Goal: Task Accomplishment & Management: Manage account settings

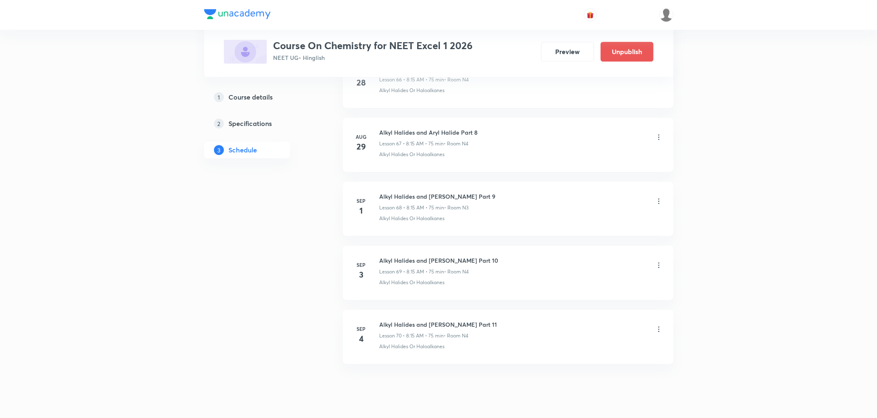
scroll to position [4734, 0]
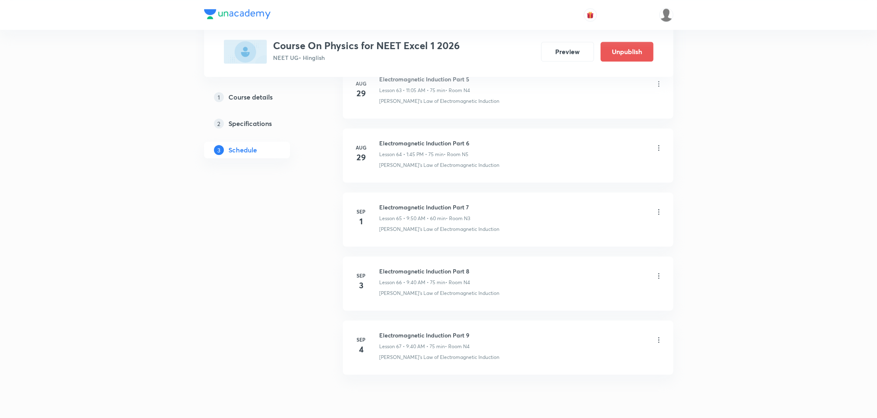
scroll to position [4542, 0]
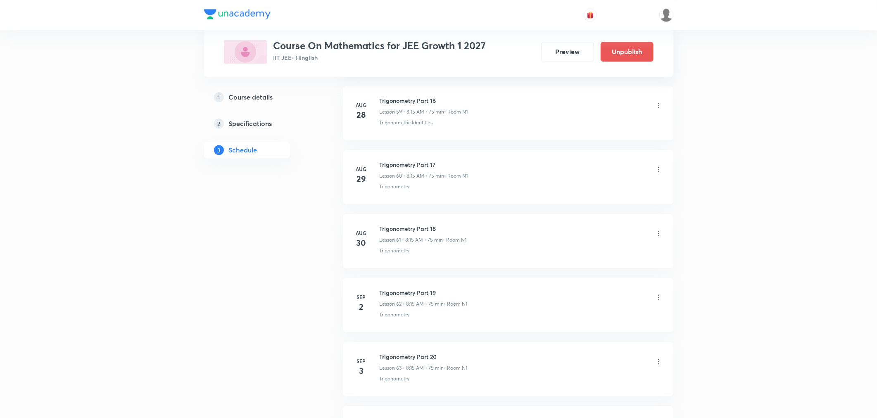
scroll to position [4348, 0]
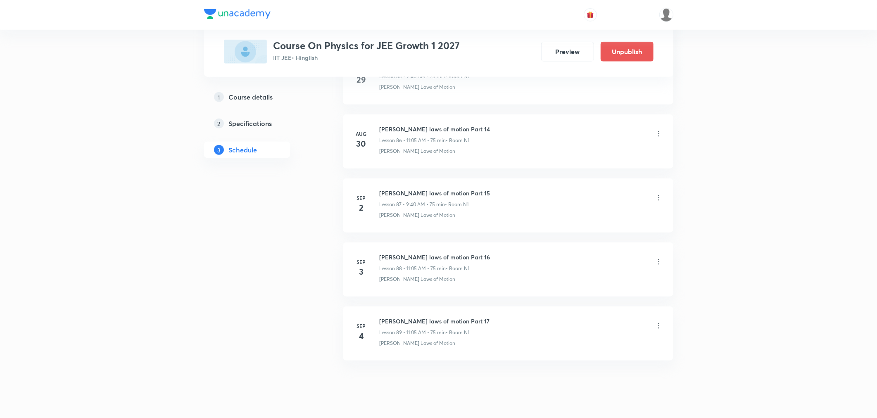
scroll to position [5953, 0]
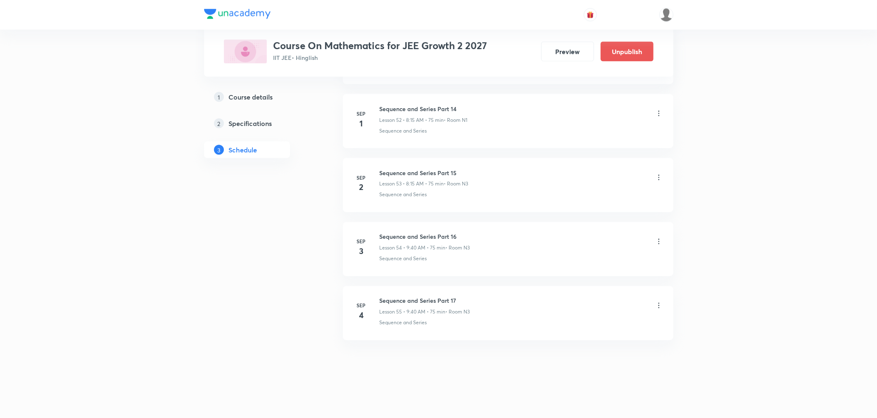
scroll to position [3771, 0]
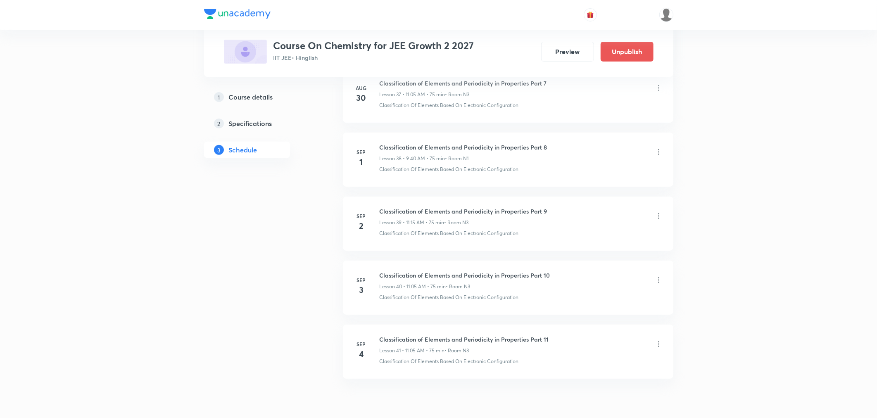
scroll to position [2873, 0]
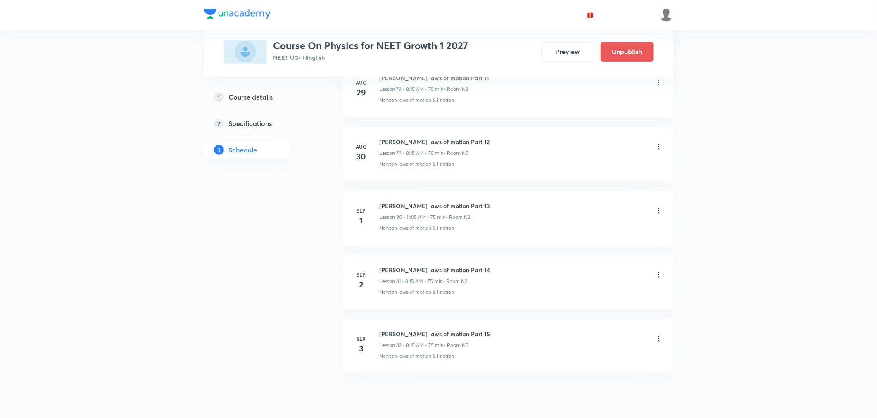
scroll to position [5502, 0]
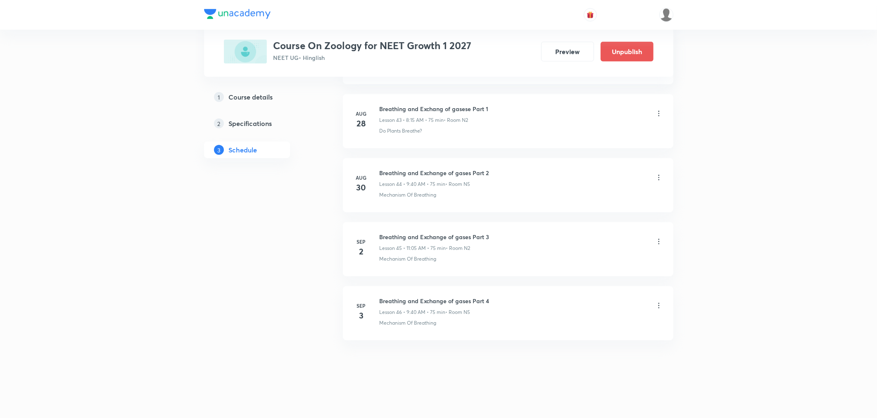
scroll to position [3194, 0]
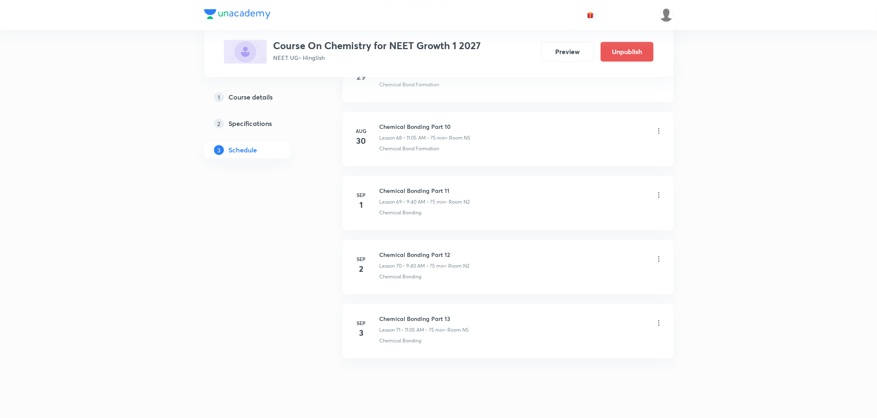
scroll to position [4797, 0]
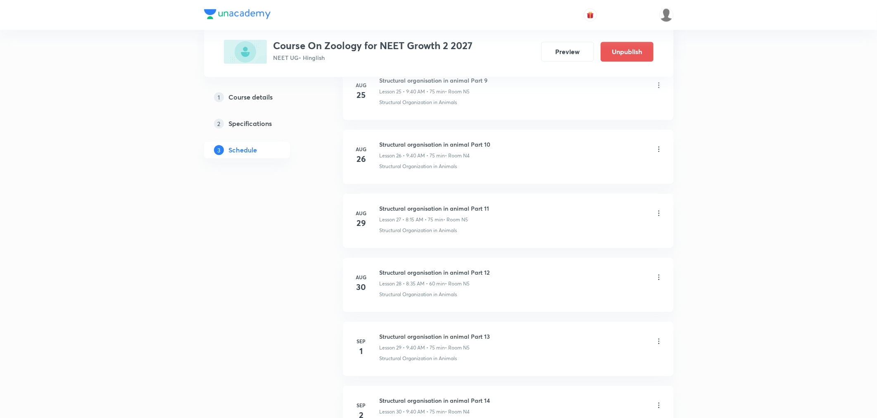
scroll to position [2232, 0]
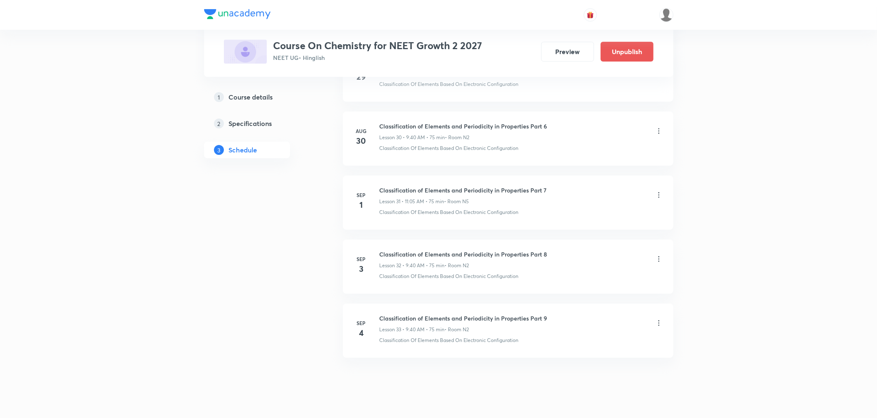
scroll to position [2360, 0]
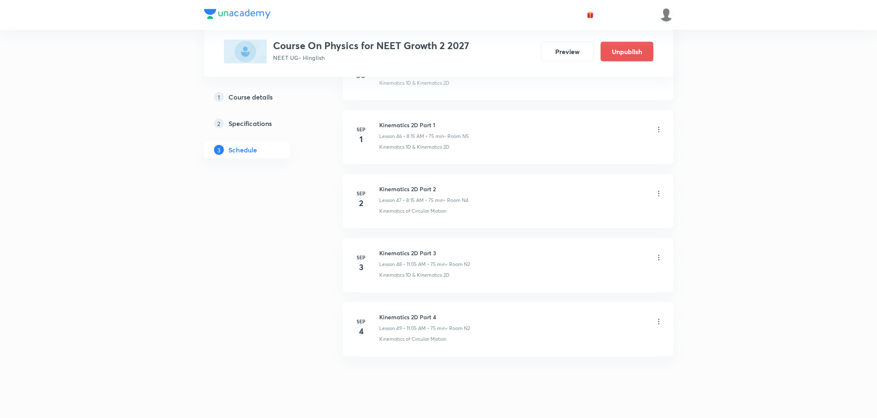
scroll to position [3387, 0]
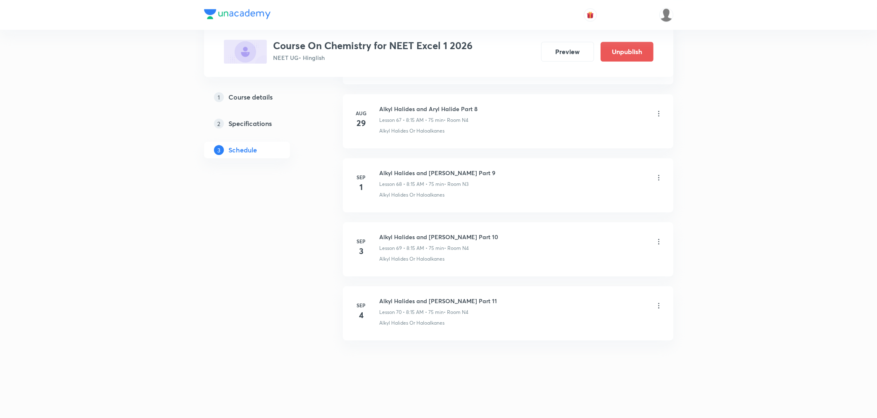
scroll to position [4734, 0]
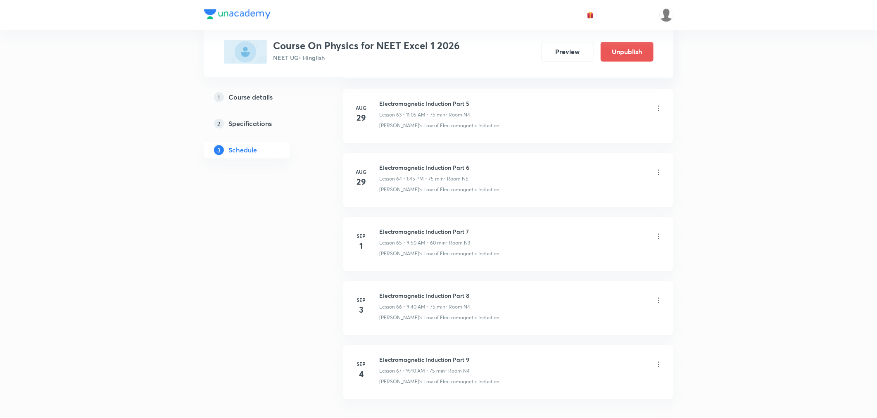
scroll to position [4542, 0]
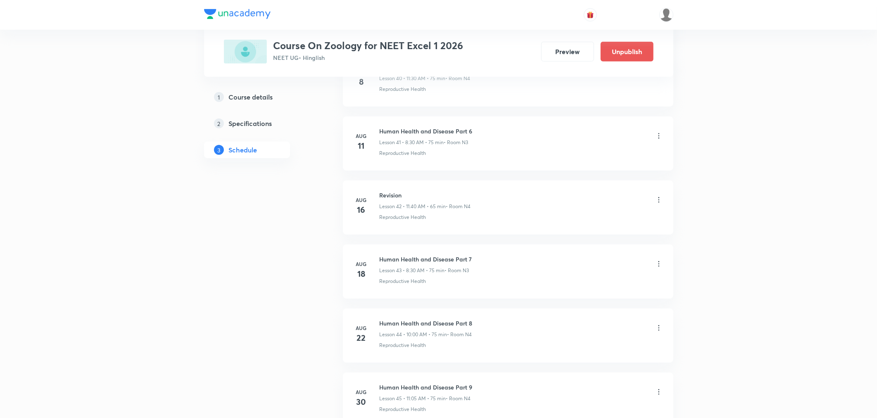
scroll to position [3194, 0]
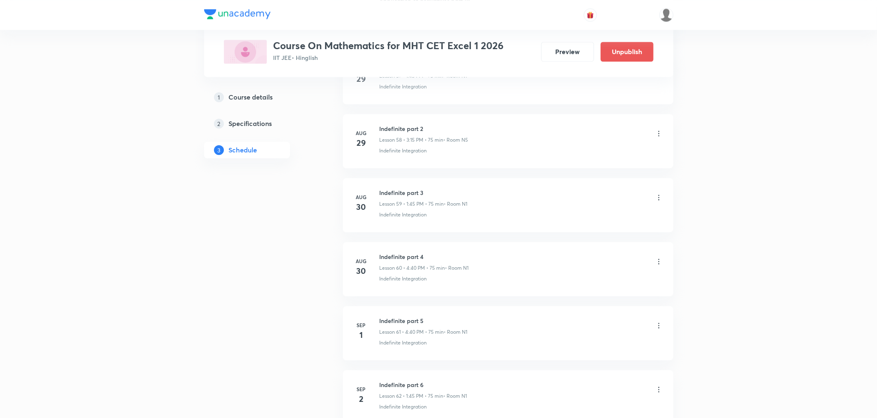
scroll to position [4285, 0]
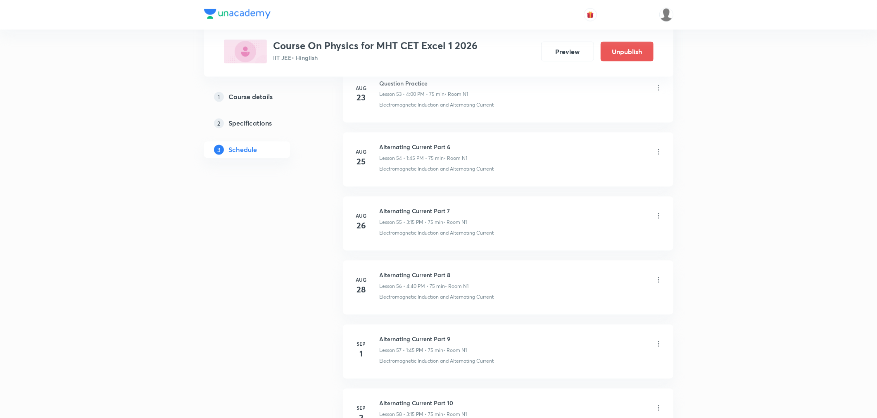
scroll to position [4027, 0]
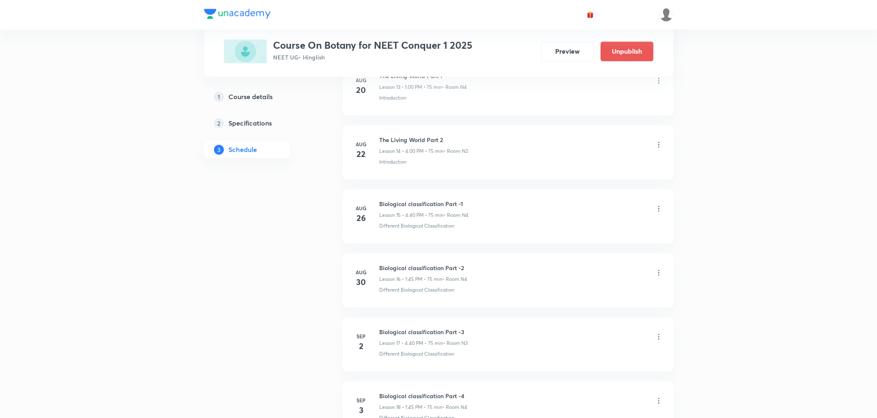
scroll to position [1399, 0]
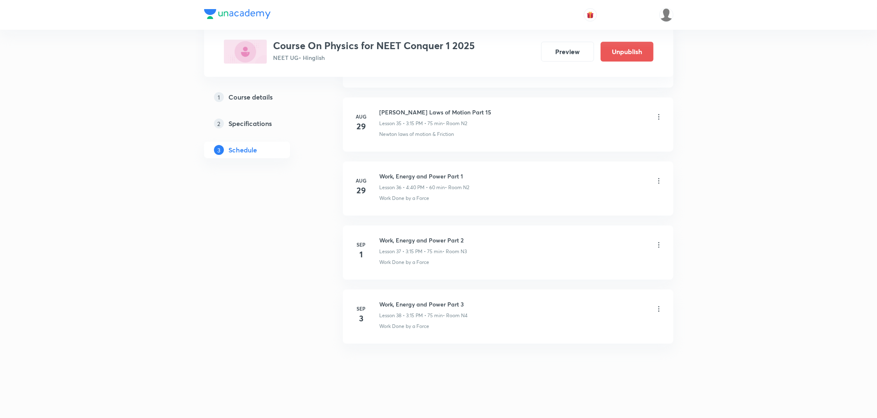
scroll to position [2681, 0]
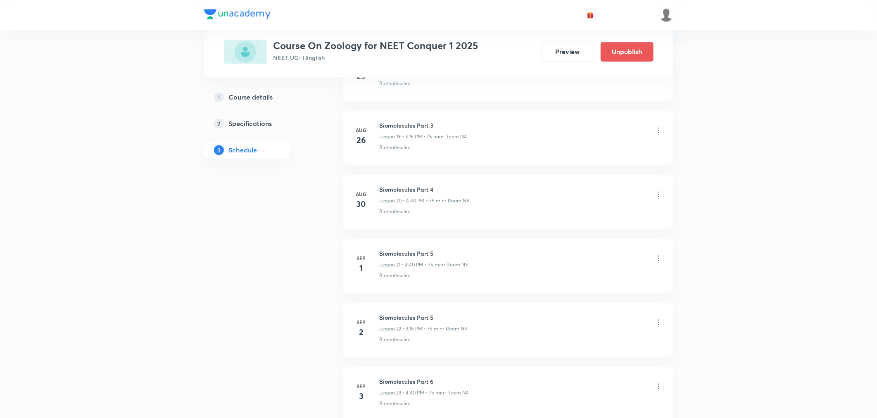
scroll to position [1719, 0]
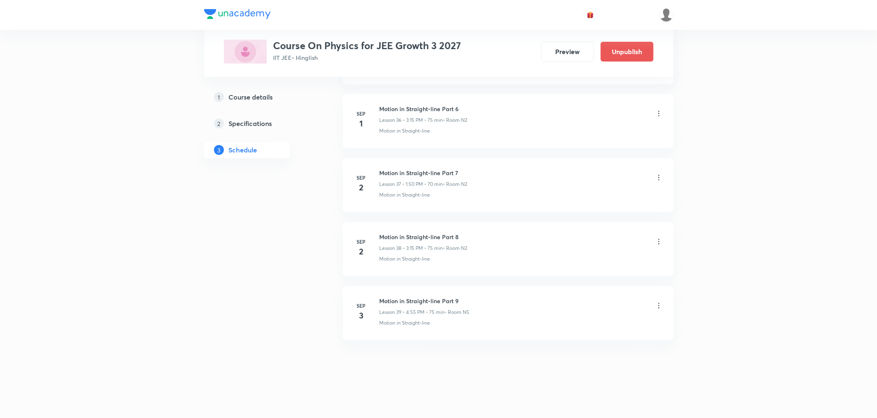
scroll to position [2745, 0]
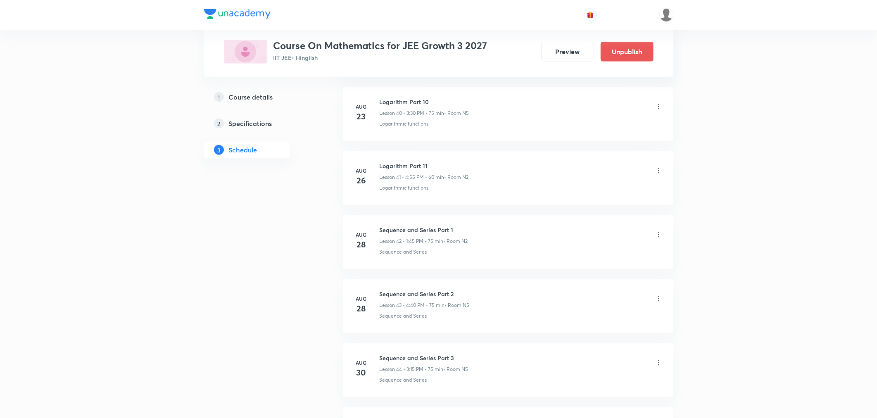
scroll to position [3194, 0]
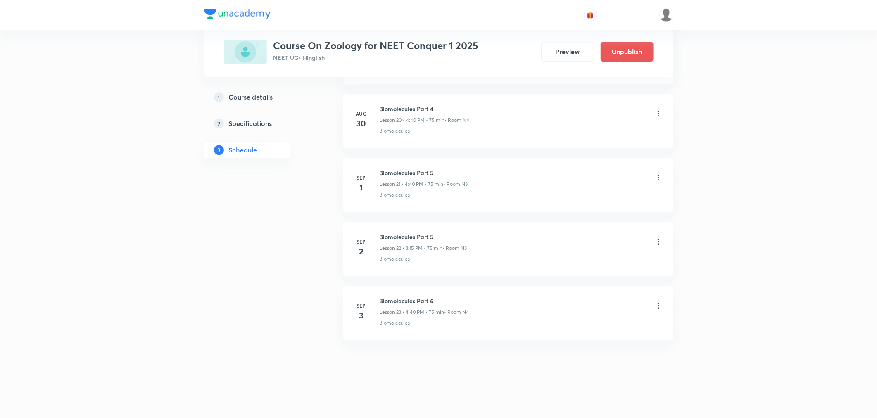
click at [660, 243] on icon at bounding box center [659, 242] width 8 height 8
click at [583, 277] on p "Delete" at bounding box center [585, 278] width 17 height 9
click at [543, 404] on button "Delete" at bounding box center [557, 401] width 73 height 20
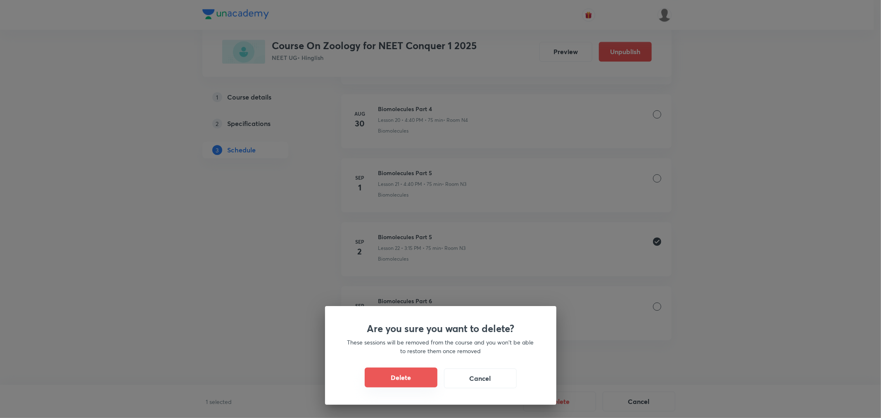
click at [403, 378] on button "Delete" at bounding box center [401, 378] width 73 height 20
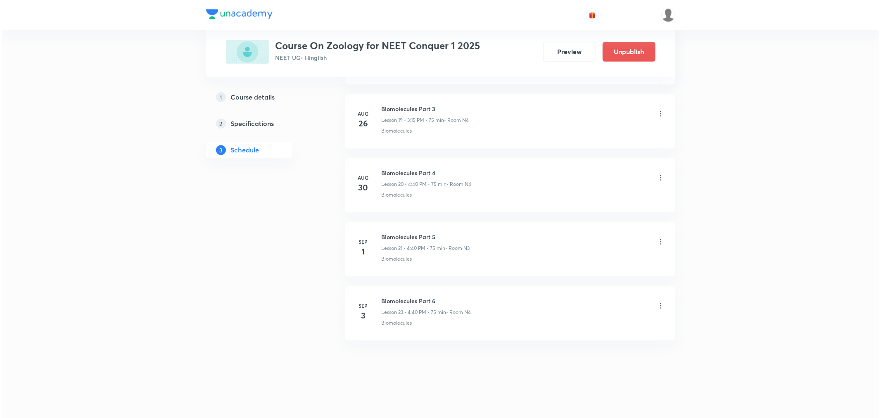
scroll to position [1655, 0]
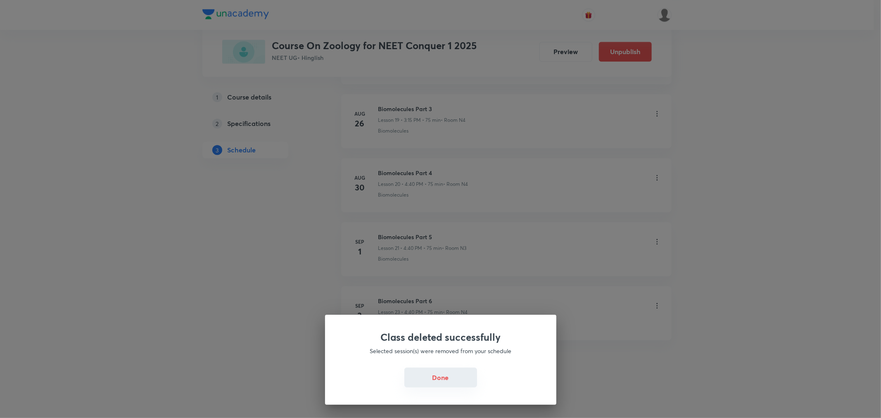
click at [434, 379] on button "Done" at bounding box center [441, 378] width 73 height 20
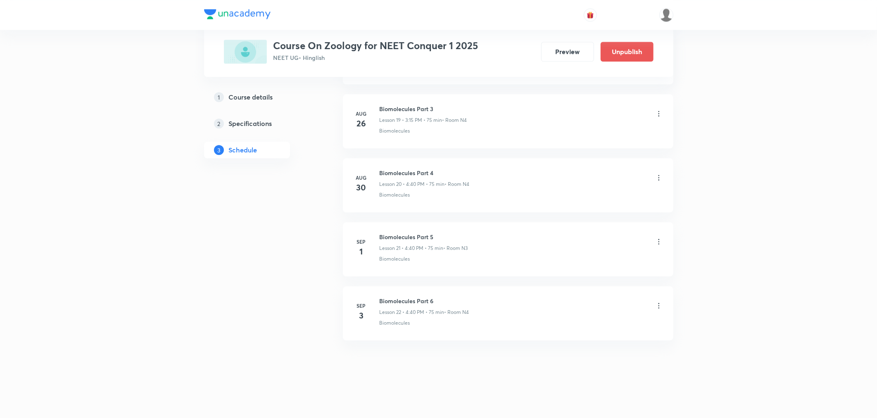
click at [659, 306] on icon at bounding box center [659, 306] width 8 height 8
click at [585, 329] on p "Edit" at bounding box center [582, 326] width 10 height 9
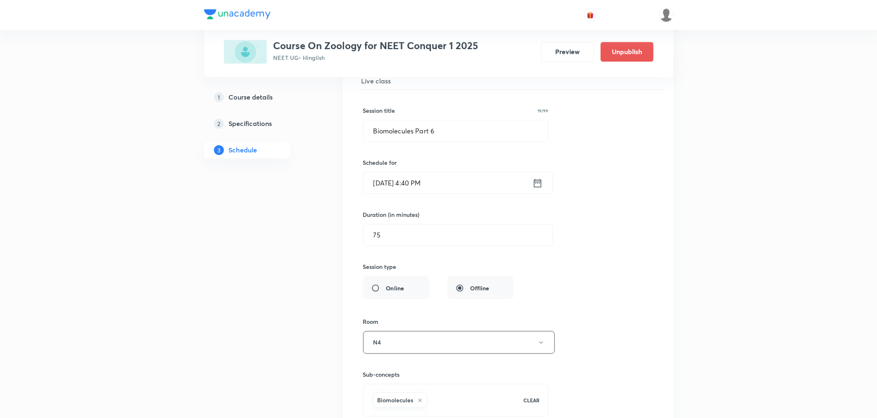
scroll to position [1455, 0]
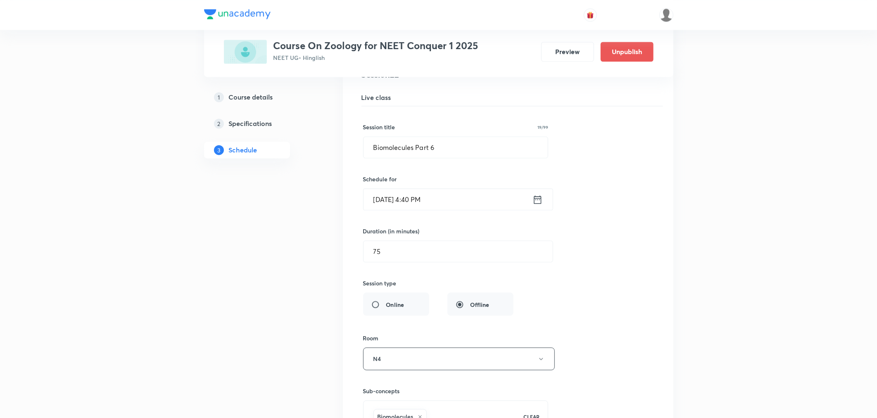
click at [535, 201] on icon at bounding box center [537, 199] width 7 height 8
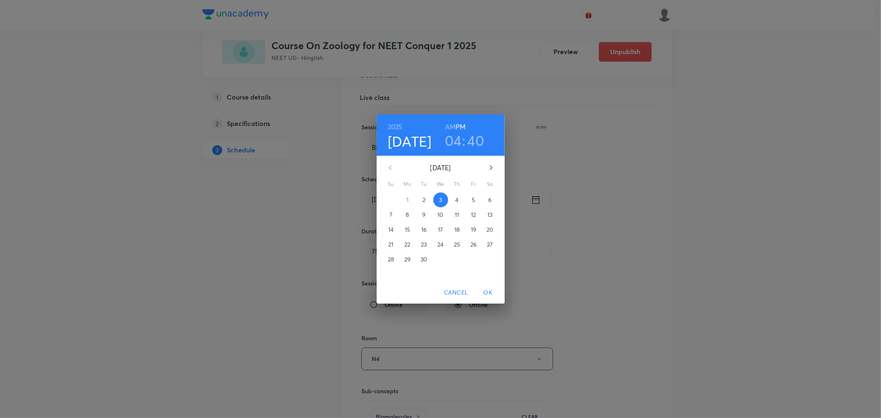
click at [426, 200] on span "2" at bounding box center [424, 200] width 15 height 8
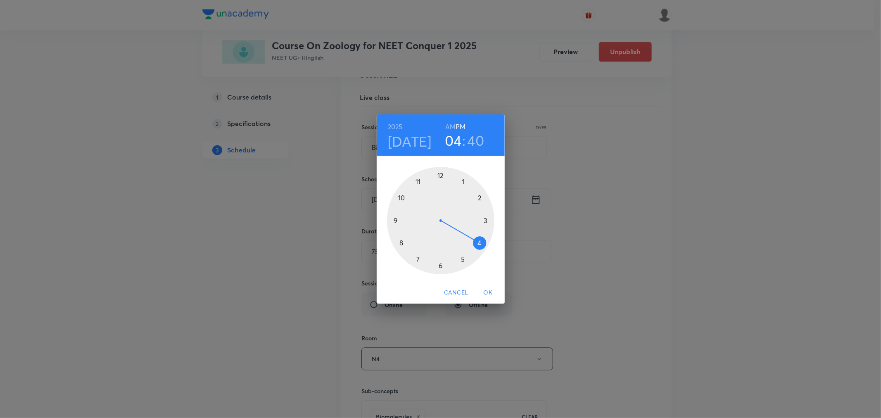
click at [440, 265] on div at bounding box center [440, 220] width 107 height 107
click at [447, 134] on h3 "06" at bounding box center [453, 140] width 17 height 17
click at [486, 220] on div at bounding box center [440, 220] width 107 height 107
click at [440, 266] on div at bounding box center [440, 220] width 107 height 107
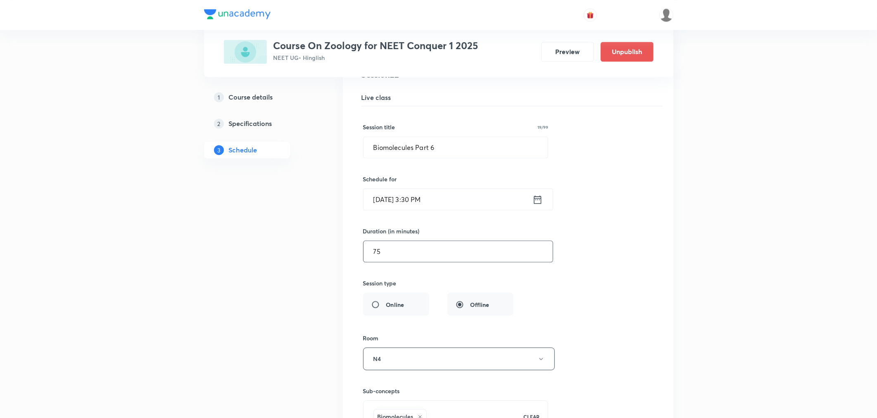
click at [427, 261] on input "75" at bounding box center [458, 251] width 189 height 21
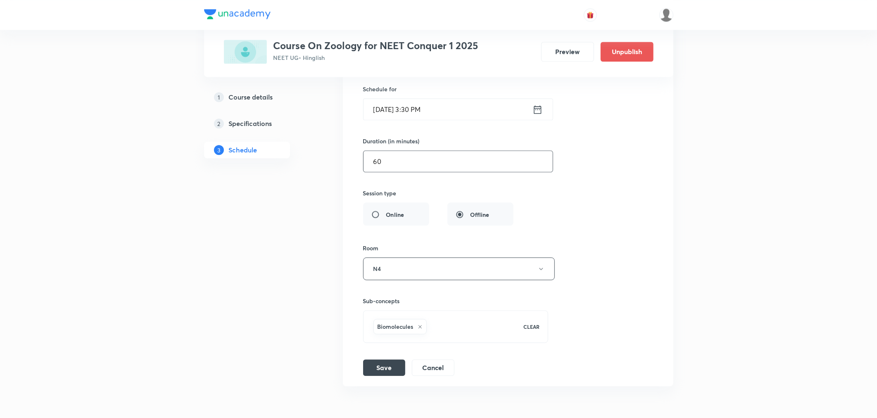
scroll to position [1547, 0]
type input "60"
click at [375, 369] on button "Save" at bounding box center [384, 365] width 42 height 17
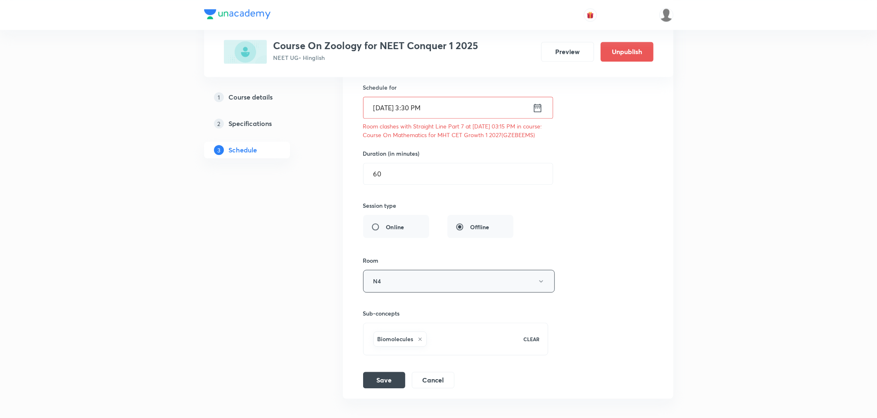
click at [401, 293] on button "N4" at bounding box center [459, 281] width 192 height 23
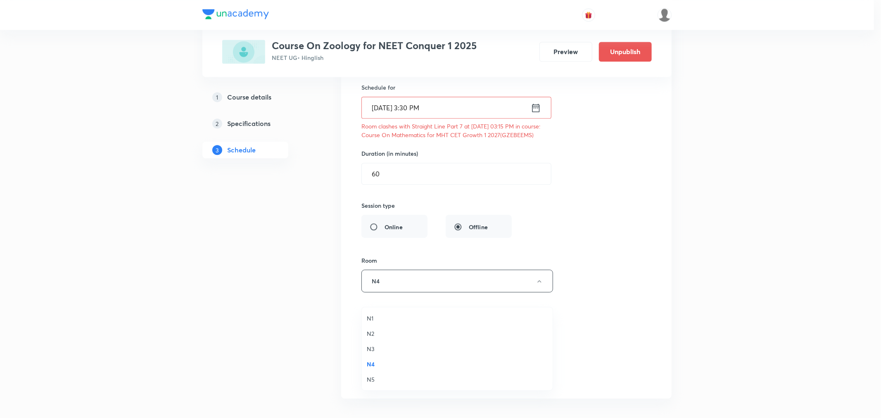
click at [370, 346] on span "N3" at bounding box center [457, 349] width 181 height 9
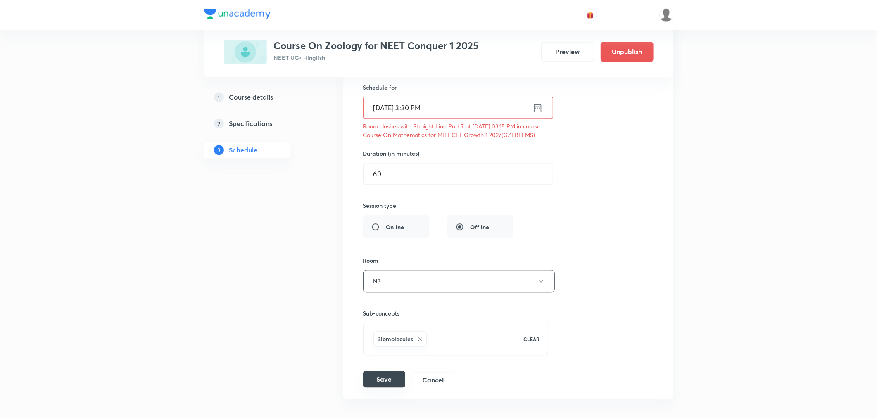
click at [377, 388] on button "Save" at bounding box center [384, 379] width 42 height 17
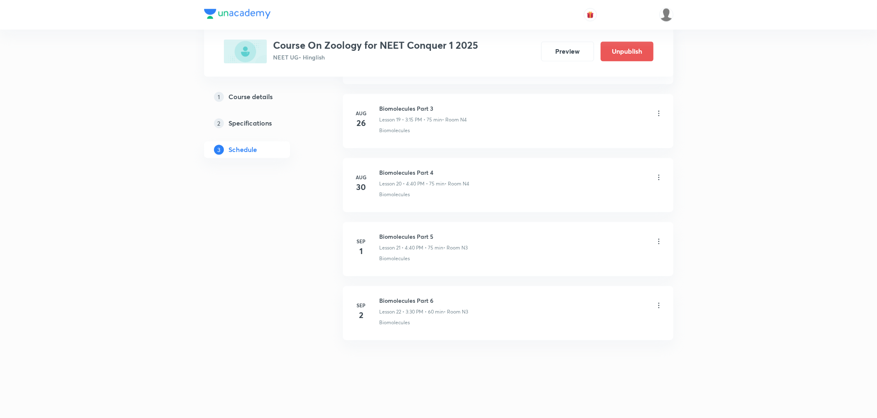
click at [406, 302] on h6 "Biomolecules Part 6" at bounding box center [424, 301] width 89 height 9
copy h6 "Biomolecules Part 6"
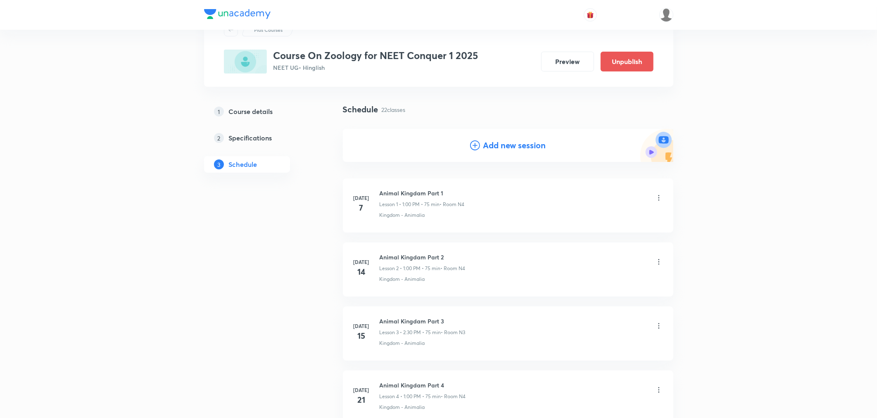
scroll to position [0, 0]
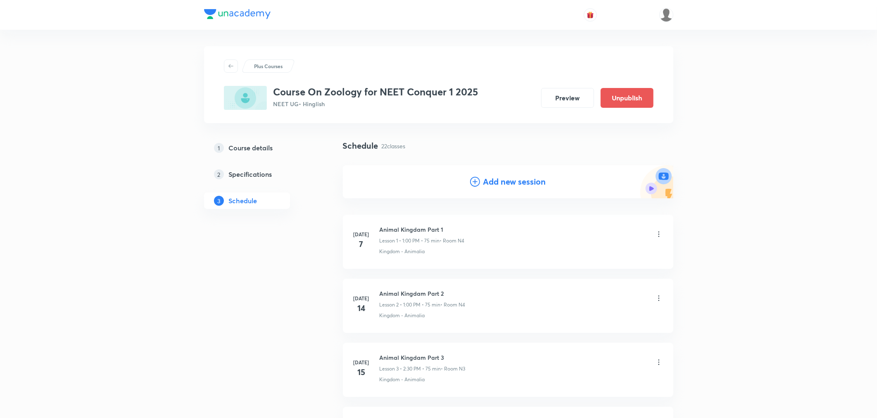
click at [493, 178] on h4 "Add new session" at bounding box center [514, 182] width 63 height 12
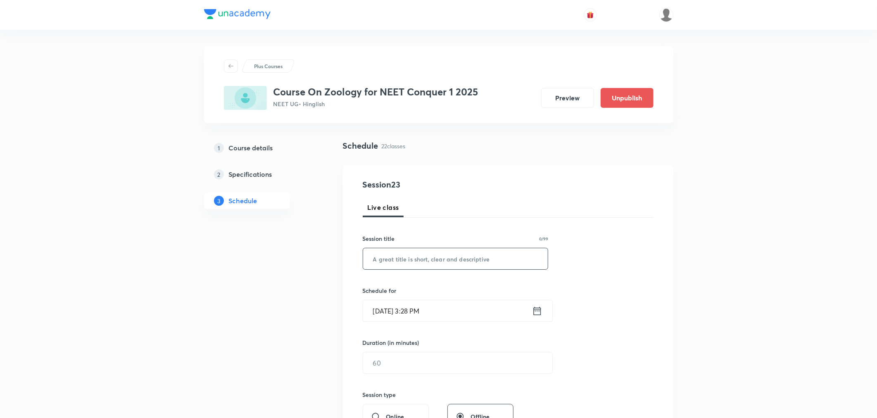
click at [411, 264] on input "text" at bounding box center [455, 258] width 185 height 21
paste input "Biomolecules Part 6"
type input "Biomolecules Part 7"
click at [536, 311] on icon at bounding box center [536, 311] width 7 height 8
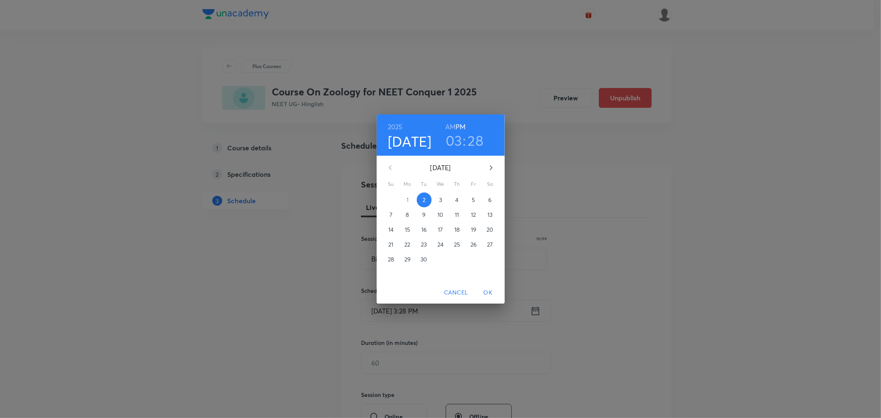
click at [444, 202] on span "3" at bounding box center [440, 200] width 15 height 8
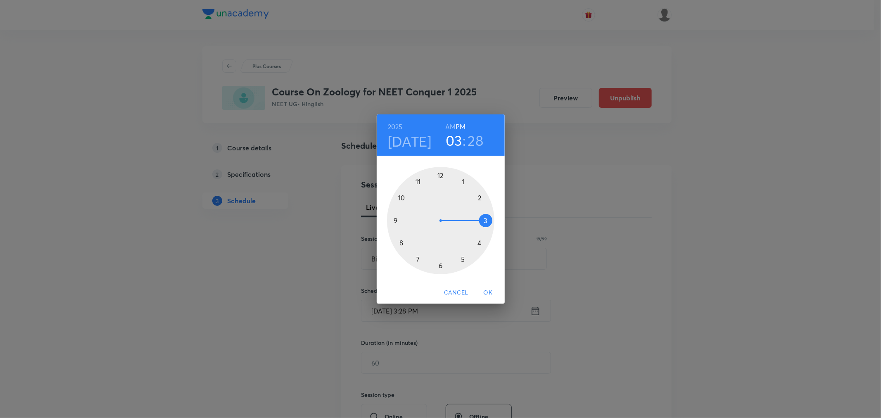
click at [482, 245] on div at bounding box center [440, 220] width 107 height 107
click at [400, 242] on div at bounding box center [440, 220] width 107 height 107
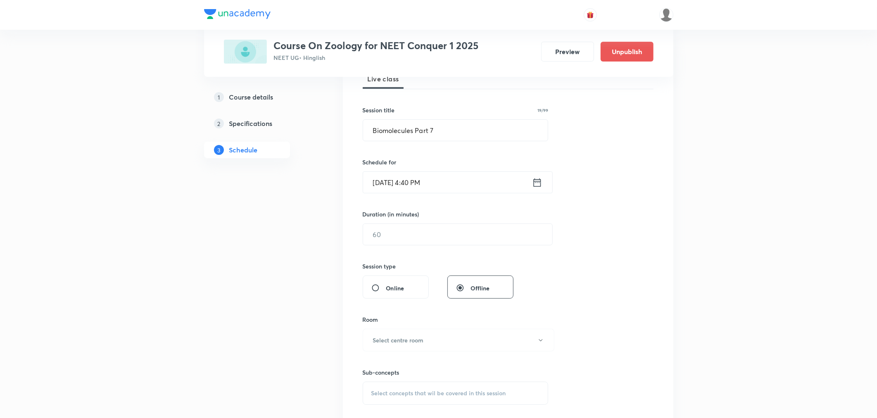
scroll to position [138, 0]
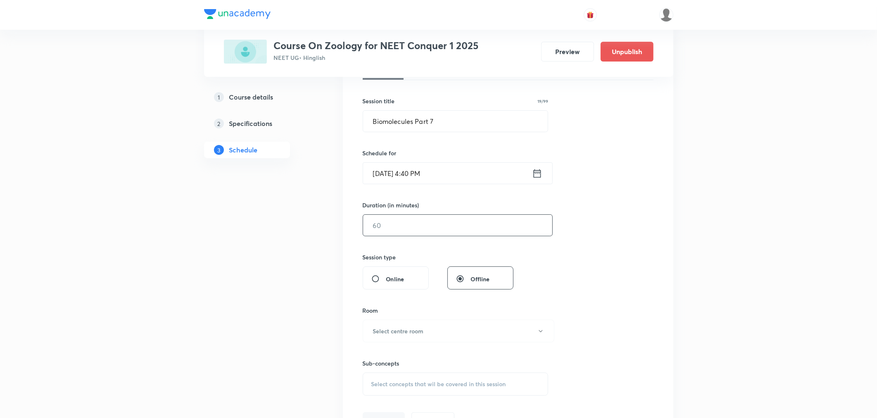
click at [426, 229] on input "text" at bounding box center [457, 225] width 189 height 21
type input "75"
click at [375, 332] on h6 "Select centre room" at bounding box center [398, 331] width 51 height 9
click at [370, 385] on span "N4" at bounding box center [457, 389] width 181 height 9
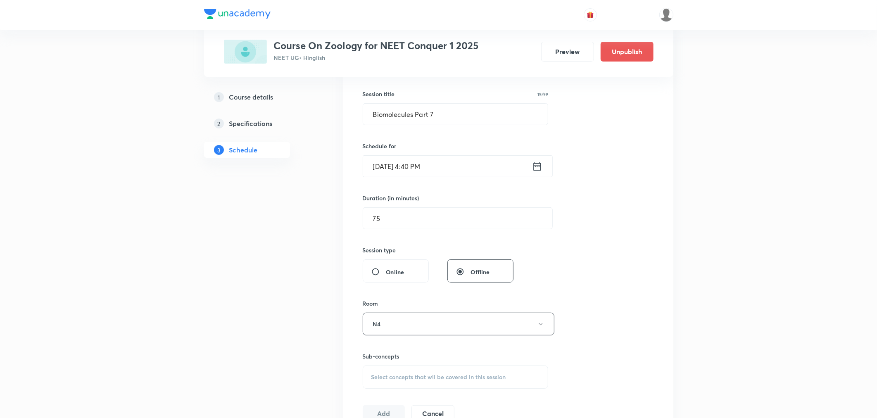
scroll to position [275, 0]
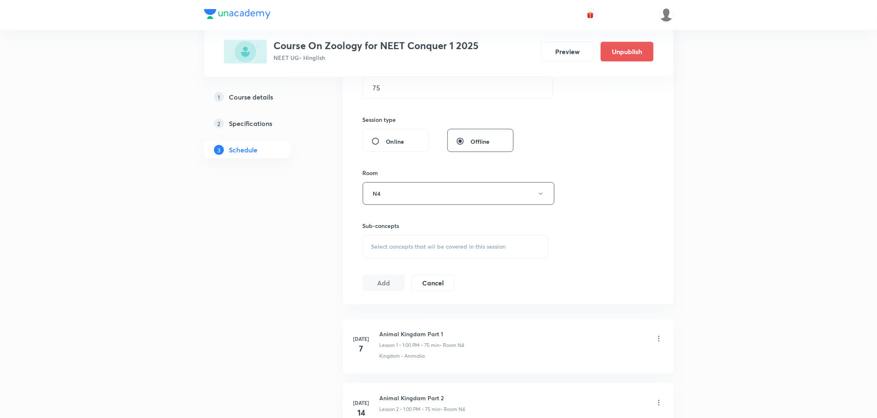
click at [397, 245] on span "Select concepts that wil be covered in this session" at bounding box center [438, 246] width 135 height 7
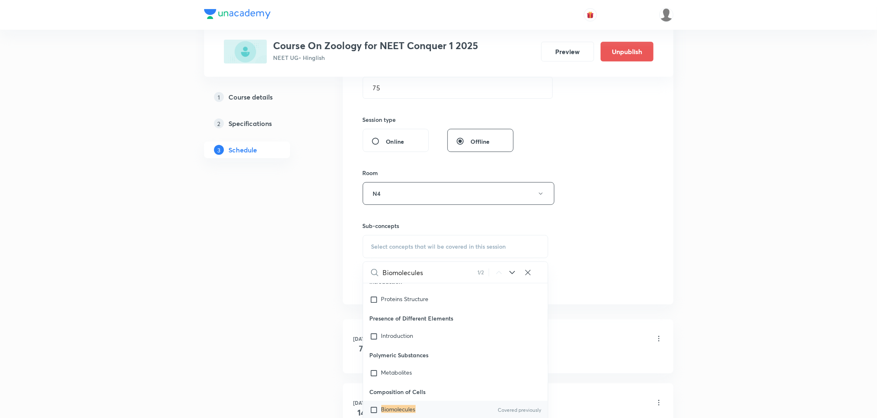
type input "Biomolecules"
click at [402, 405] on mark "Biomolecules" at bounding box center [398, 409] width 34 height 8
checkbox input "true"
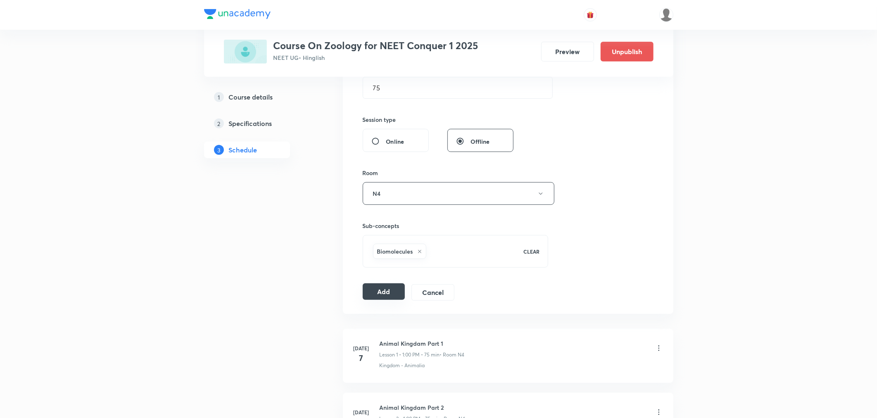
click at [377, 291] on button "Add" at bounding box center [384, 291] width 43 height 17
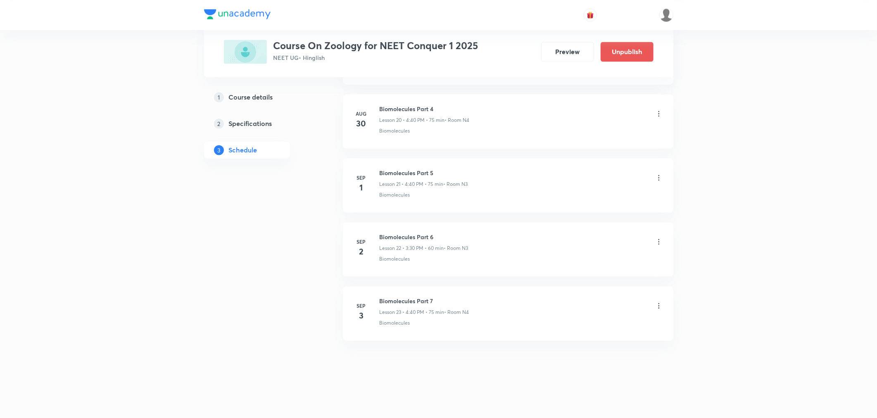
scroll to position [1339, 0]
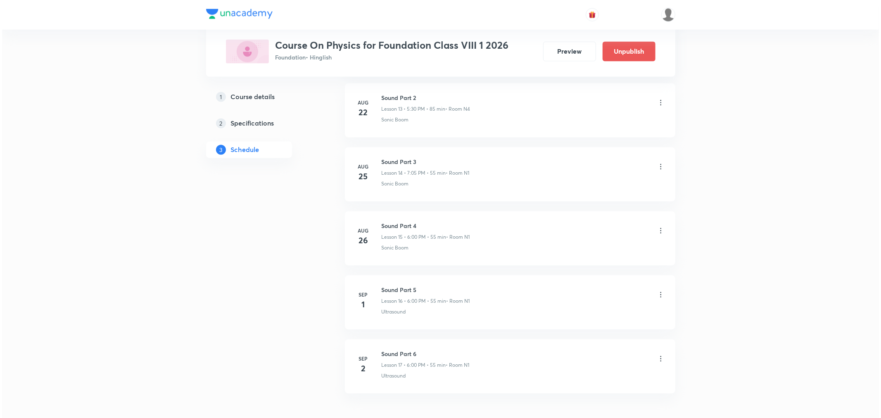
scroll to position [1335, 0]
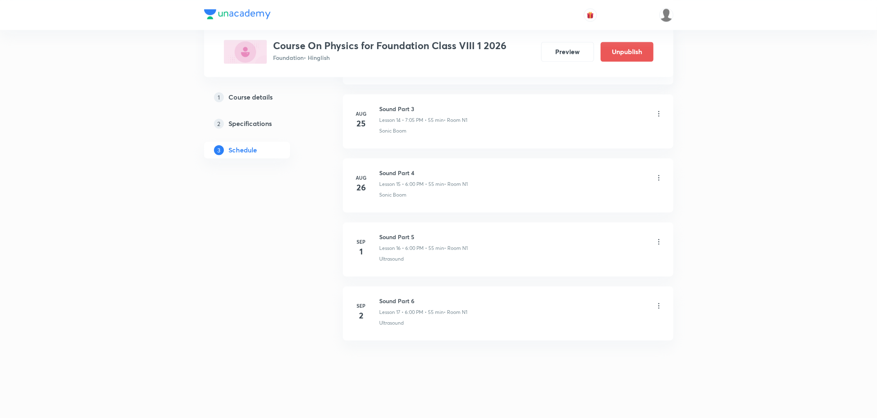
click at [658, 303] on icon at bounding box center [658, 305] width 1 height 5
click at [583, 329] on p "Edit" at bounding box center [582, 326] width 10 height 9
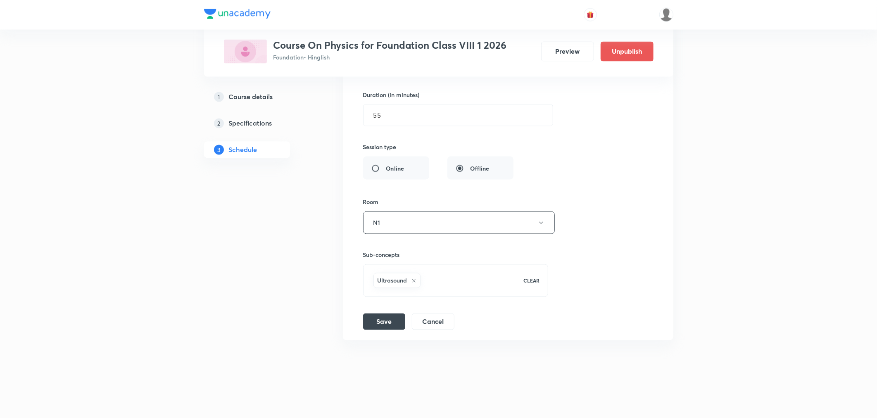
click at [415, 281] on icon at bounding box center [414, 281] width 5 height 5
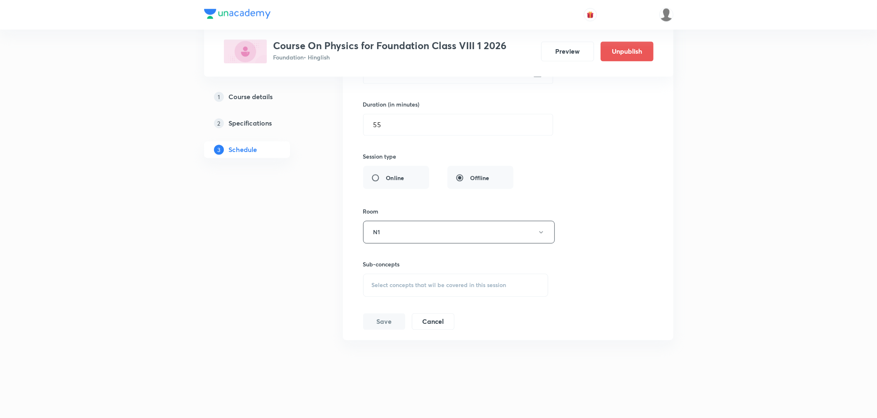
click at [402, 291] on div "Select concepts that wil be covered in this session" at bounding box center [456, 285] width 186 height 23
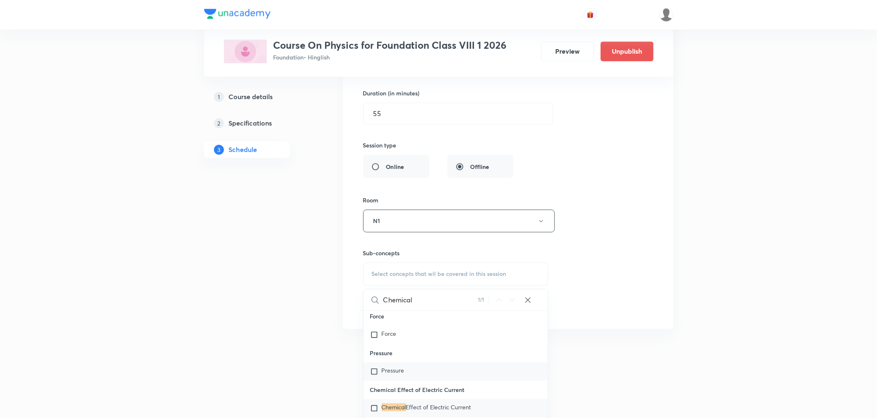
scroll to position [5683, 0]
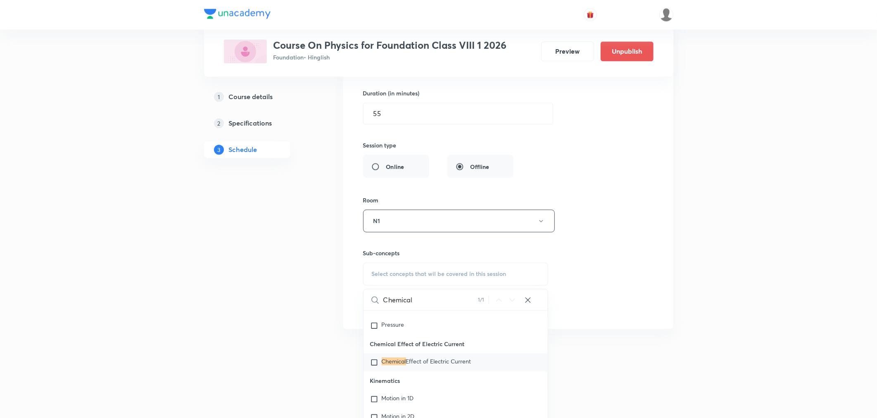
type input "Chemical"
click at [412, 372] on div "Chemical Effect of Electric Current" at bounding box center [456, 363] width 185 height 18
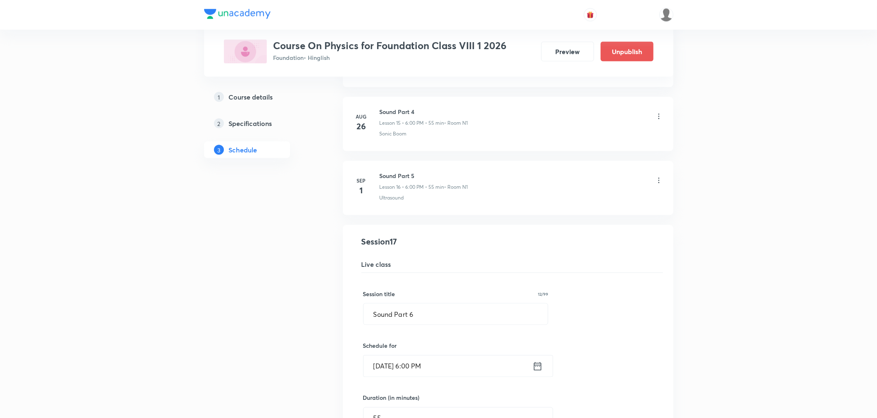
scroll to position [951, 0]
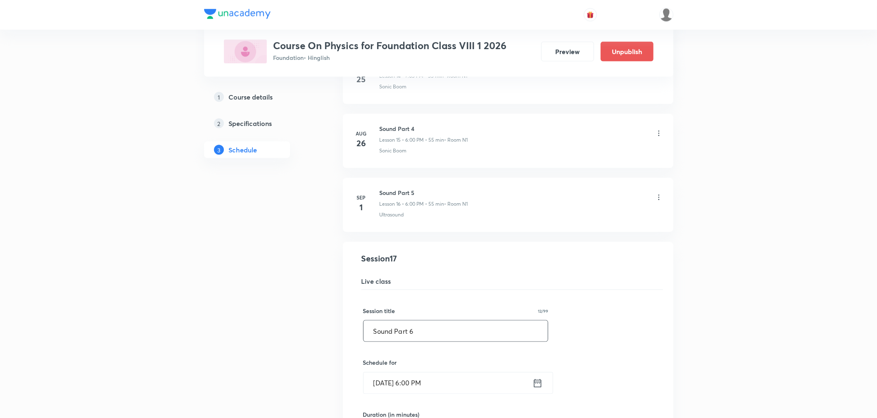
click at [448, 339] on input "Sound Part 6" at bounding box center [456, 331] width 185 height 21
paste input "Chemical effects of electric currents part 1"
click at [491, 336] on input "Chemical effects of electric currents part 1" at bounding box center [456, 331] width 185 height 21
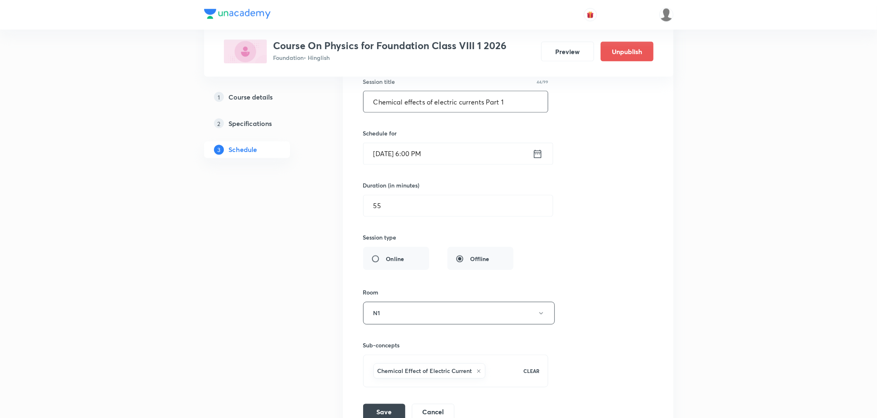
scroll to position [1273, 0]
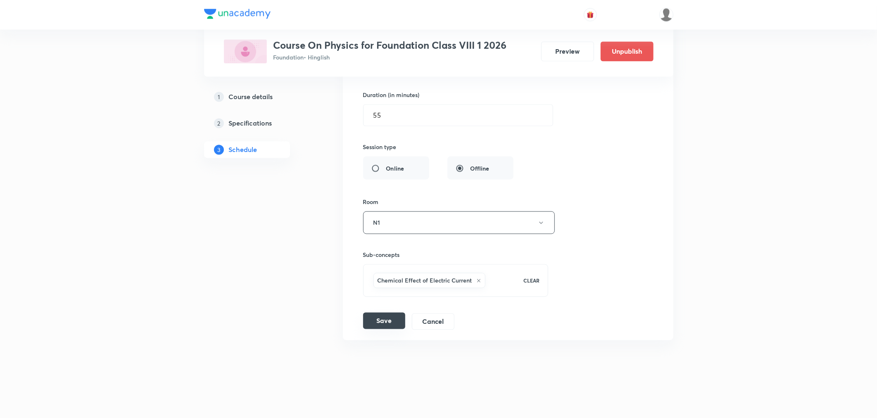
type input "Chemical effects of electric currents Part 1"
click at [379, 327] on button "Save" at bounding box center [384, 321] width 42 height 17
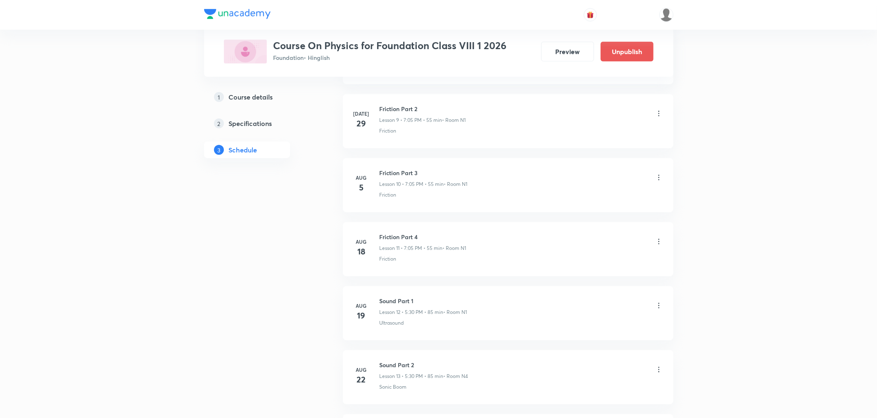
scroll to position [955, 0]
